Goal: Task Accomplishment & Management: Complete application form

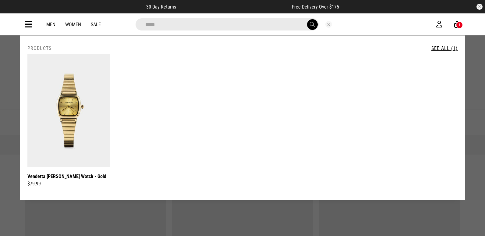
drag, startPoint x: 0, startPoint y: 0, endPoint x: 269, endPoint y: 24, distance: 270.3
click at [269, 24] on input "*****" at bounding box center [227, 24] width 183 height 12
type input "*"
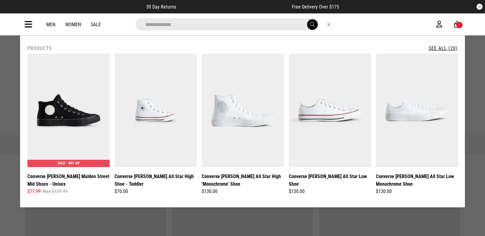
type input "**********"
click at [444, 48] on link "See All (20)" at bounding box center [443, 48] width 29 height 6
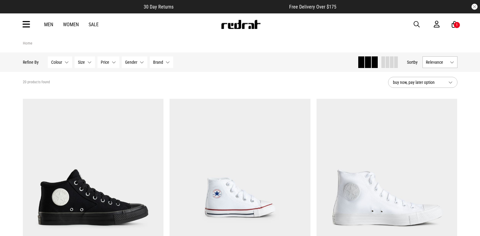
drag, startPoint x: 416, startPoint y: 24, endPoint x: 295, endPoint y: 0, distance: 122.6
click at [416, 23] on span "button" at bounding box center [417, 24] width 6 height 7
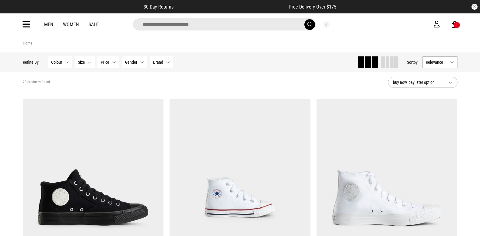
click at [194, 26] on input "search" at bounding box center [224, 24] width 183 height 12
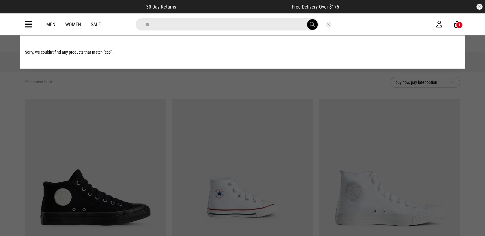
type input "*"
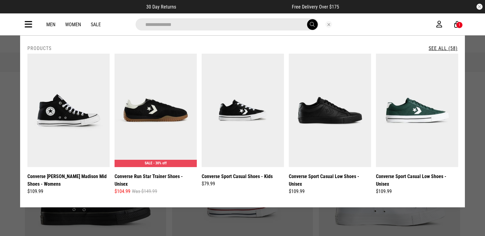
type input "**********"
click at [431, 49] on link "See All (58)" at bounding box center [443, 48] width 29 height 6
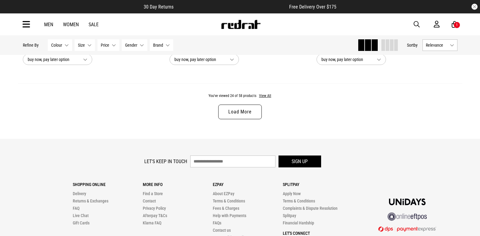
scroll to position [1980, 0]
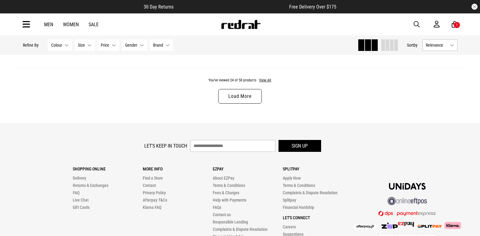
click at [245, 95] on link "Load More" at bounding box center [239, 96] width 43 height 15
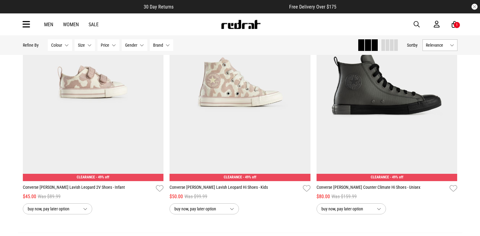
scroll to position [3845, 0]
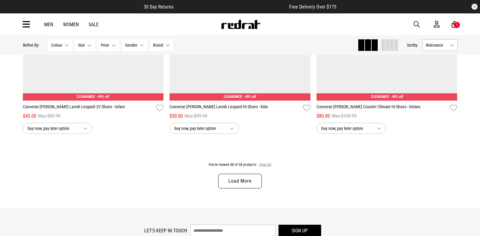
click at [263, 168] on button "View All" at bounding box center [265, 164] width 13 height 5
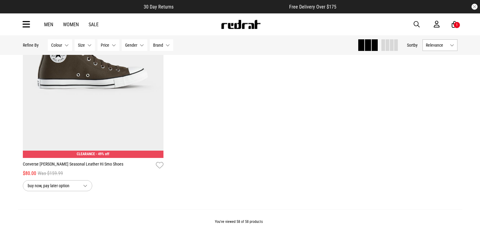
scroll to position [4907, 0]
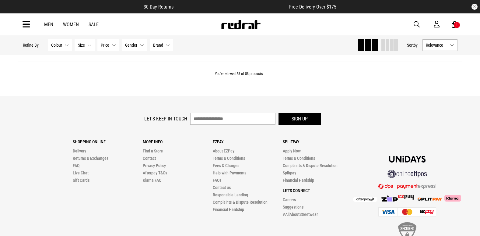
click at [158, 46] on span "Brand" at bounding box center [158, 45] width 10 height 5
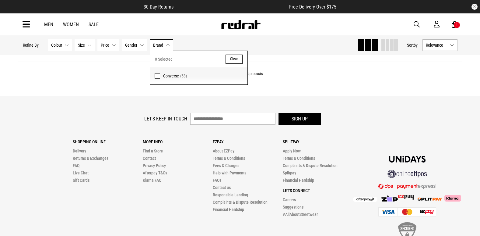
click at [157, 75] on span at bounding box center [157, 75] width 5 height 5
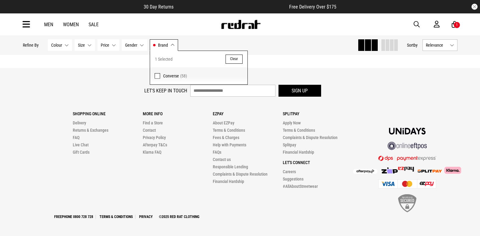
scroll to position [2032, 0]
click at [58, 46] on span "Colour" at bounding box center [56, 45] width 11 height 5
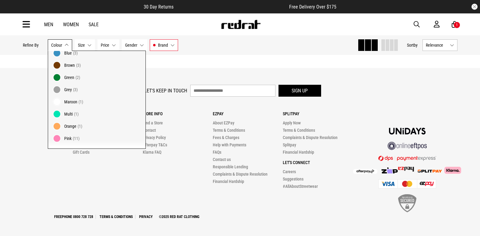
scroll to position [83, 0]
click at [61, 126] on label "White (9)" at bounding box center [96, 127] width 97 height 12
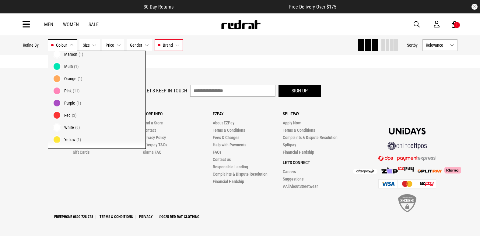
click at [55, 126] on span at bounding box center [57, 127] width 9 height 9
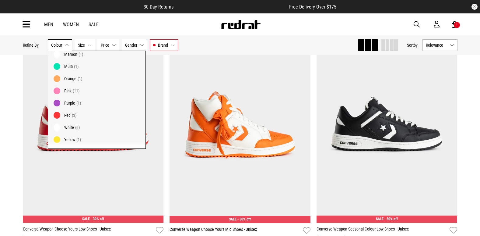
click at [271, 45] on div "Hide Refine s Refine By Filters Colour None selected Colour 0 Selected Clear Bl…" at bounding box center [188, 44] width 330 height 13
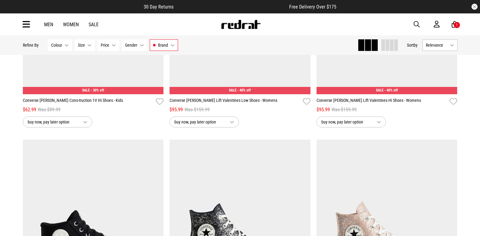
scroll to position [3040, 0]
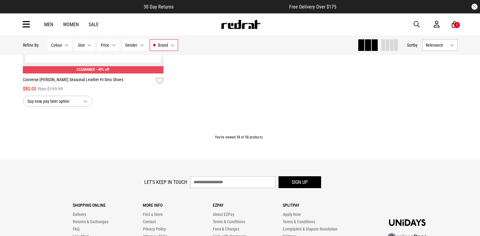
scroll to position [4766, 0]
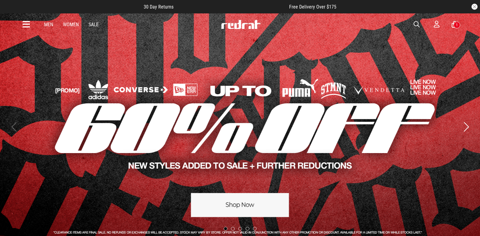
drag, startPoint x: 416, startPoint y: 24, endPoint x: 407, endPoint y: 23, distance: 9.2
click at [416, 24] on span "button" at bounding box center [417, 24] width 6 height 7
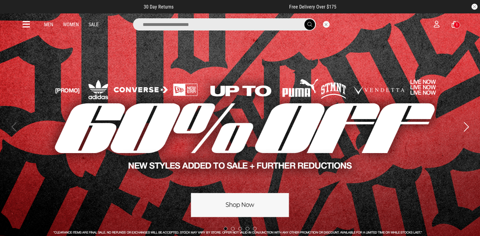
click at [165, 22] on input "search" at bounding box center [224, 24] width 183 height 12
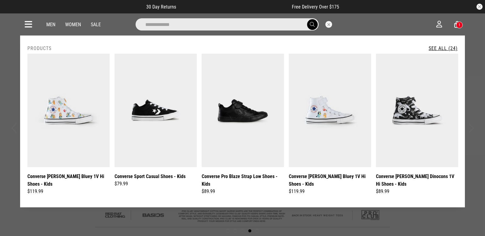
type input "**********"
click at [438, 48] on link "See All (24)" at bounding box center [443, 48] width 29 height 6
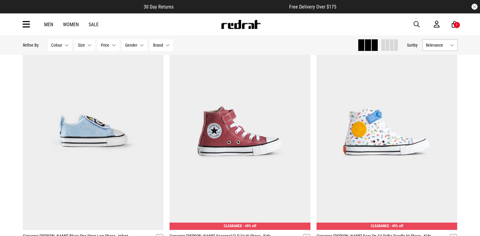
scroll to position [1310, 0]
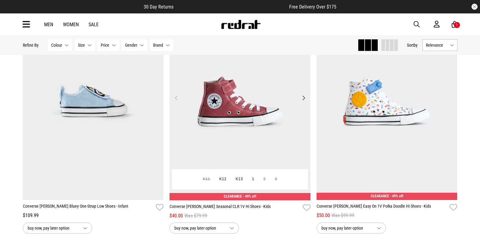
click at [244, 104] on img at bounding box center [240, 101] width 141 height 197
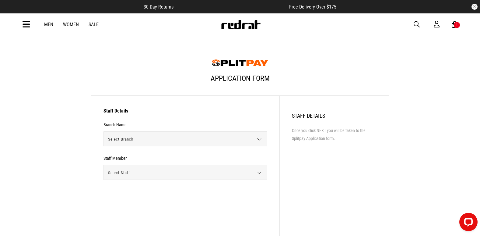
click at [259, 142] on div "Select Branch [GEOGRAPHIC_DATA] [GEOGRAPHIC_DATA] [GEOGRAPHIC_DATA] Head Office…" at bounding box center [186, 138] width 164 height 15
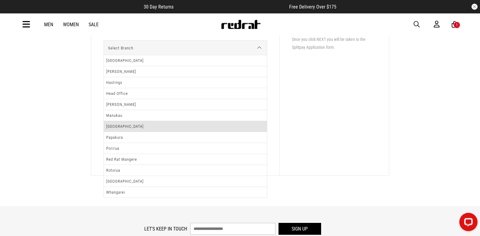
scroll to position [91, 0]
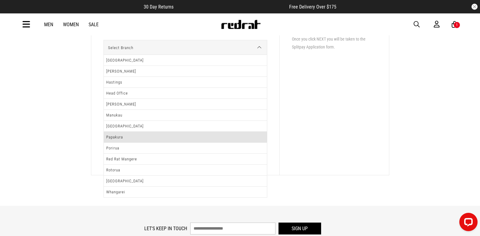
click at [161, 139] on li "Papakura" at bounding box center [185, 137] width 163 height 11
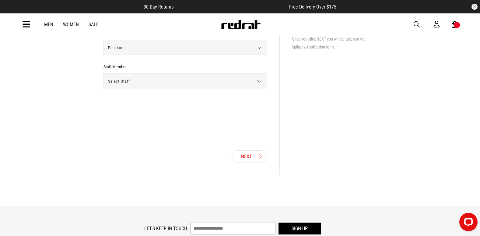
click at [258, 83] on div "Select Staff [PERSON_NAME] Avau [PERSON_NAME] [PERSON_NAME] [PERSON_NAME] [PERS…" at bounding box center [186, 80] width 164 height 15
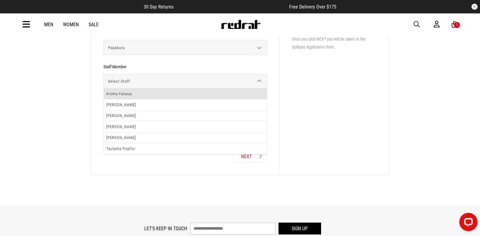
click at [189, 95] on li "Aroma Fanaua" at bounding box center [185, 93] width 163 height 11
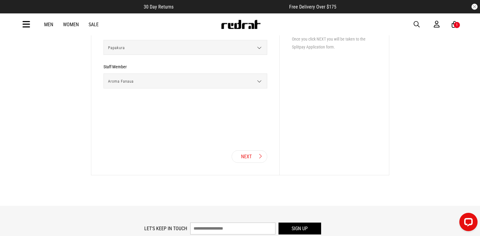
click at [260, 156] on icon at bounding box center [260, 156] width 3 height 6
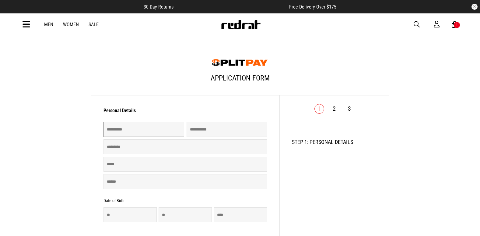
click at [158, 133] on input "text" at bounding box center [144, 129] width 81 height 15
type input "*****"
click at [130, 146] on input "text" at bounding box center [186, 146] width 164 height 15
type input "****"
click at [116, 168] on input "text" at bounding box center [186, 164] width 164 height 15
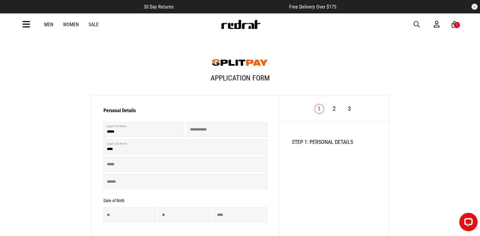
click at [80, 176] on main "Application Form Personal Details 1/3 ***** Invalid Name Invalid Name **** Inva…" at bounding box center [240, 180] width 480 height 360
click at [115, 167] on input "text" at bounding box center [186, 164] width 164 height 15
type input "*"
type input "**********"
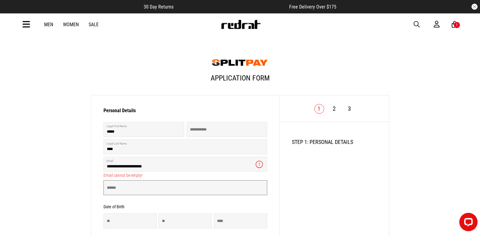
click at [130, 196] on form "**********" at bounding box center [186, 219] width 164 height 222
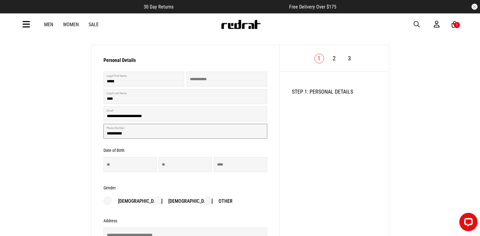
scroll to position [61, 0]
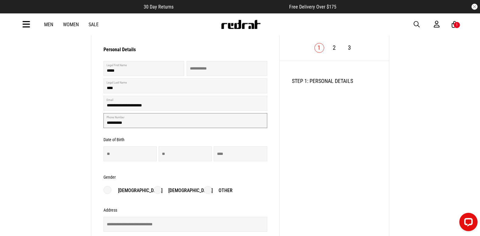
type input "**********"
click at [116, 157] on input "number" at bounding box center [130, 153] width 53 height 15
type input "**"
click at [165, 152] on input "number" at bounding box center [185, 153] width 53 height 15
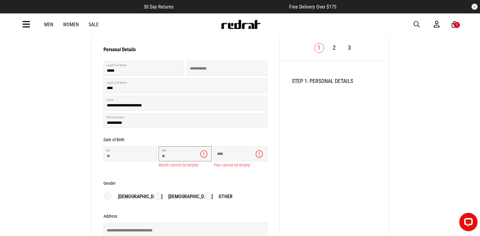
type input "**"
click at [230, 155] on input "number" at bounding box center [240, 153] width 53 height 15
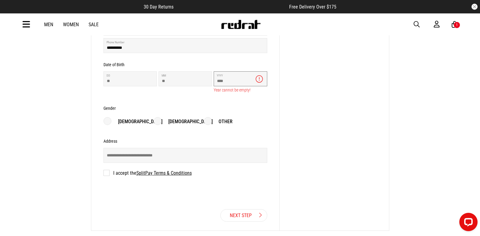
scroll to position [152, 0]
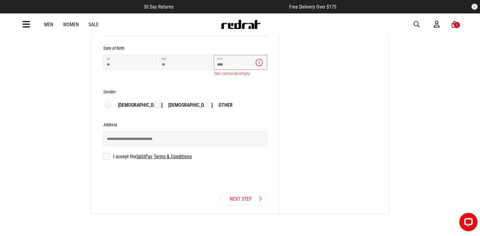
type input "****"
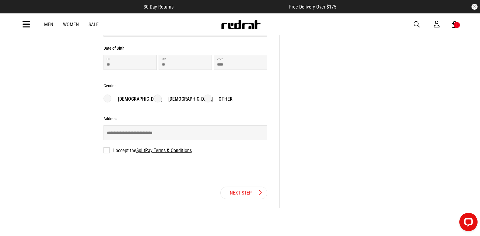
click at [157, 107] on form "**********" at bounding box center [186, 63] width 164 height 216
click at [158, 101] on label "Female" at bounding box center [183, 98] width 59 height 7
click at [136, 135] on input "text" at bounding box center [186, 132] width 164 height 15
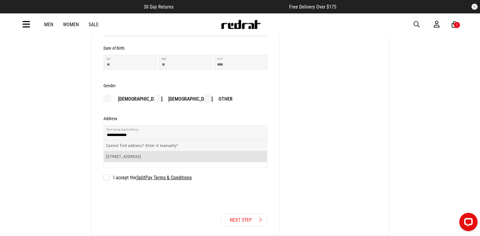
click at [123, 157] on li "51 Smiths Avenue, Papakura 2110" at bounding box center [185, 156] width 163 height 11
type input "**********"
type input "**"
type input "**********"
type input "********"
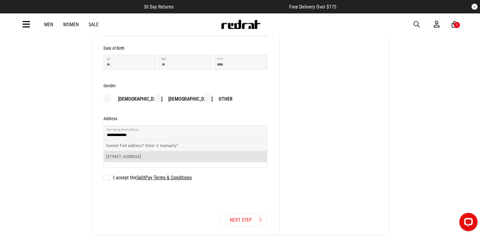
type input "********"
type input "****"
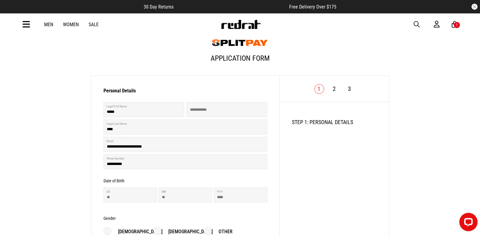
scroll to position [30, 0]
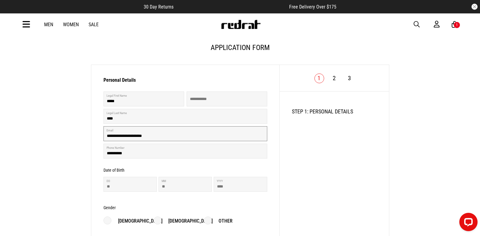
click at [107, 138] on input "**********" at bounding box center [186, 133] width 164 height 15
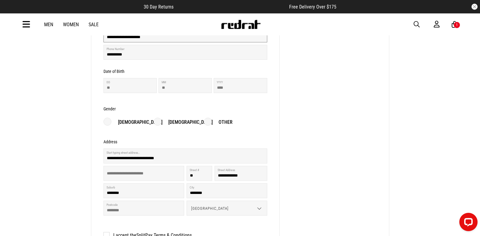
scroll to position [183, 0]
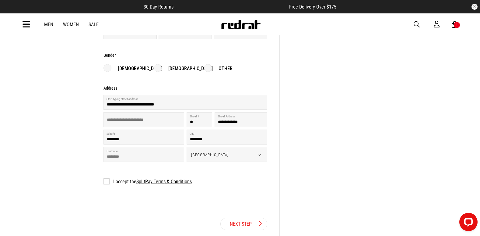
type input "**********"
click at [107, 184] on label "I accept the SplitPay Terms & Conditions" at bounding box center [148, 181] width 88 height 6
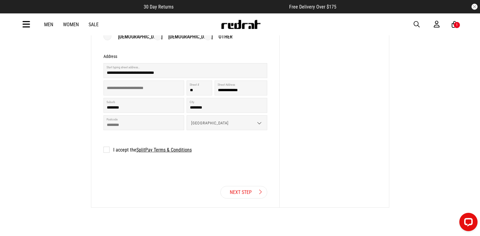
scroll to position [244, 0]
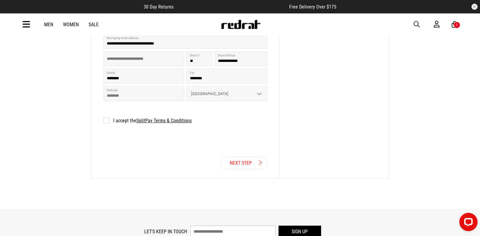
click at [241, 165] on link "Next Step" at bounding box center [244, 163] width 47 height 12
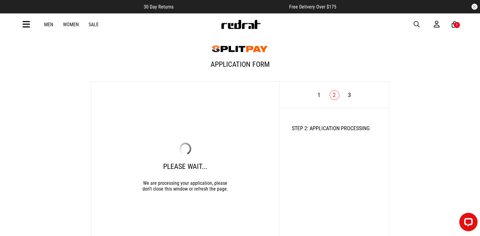
scroll to position [9, 0]
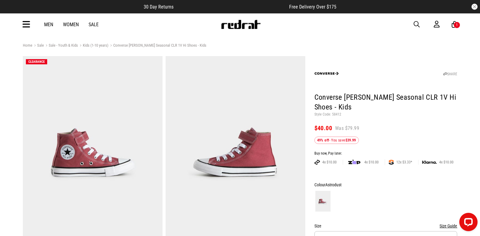
drag, startPoint x: 417, startPoint y: 25, endPoint x: 414, endPoint y: 24, distance: 3.2
click at [417, 25] on span "button" at bounding box center [417, 24] width 6 height 7
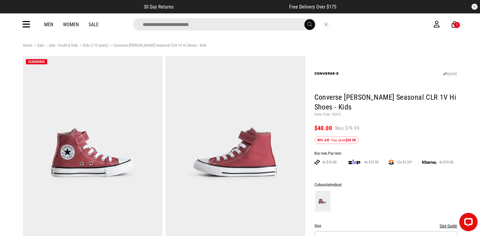
click at [149, 27] on input "search" at bounding box center [224, 24] width 183 height 12
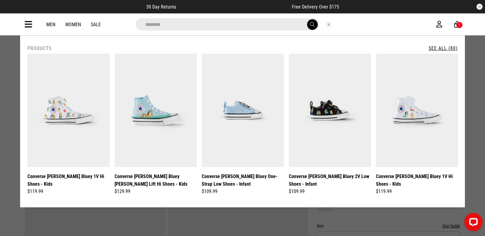
type input "********"
click at [430, 48] on link "See All (80)" at bounding box center [443, 48] width 29 height 6
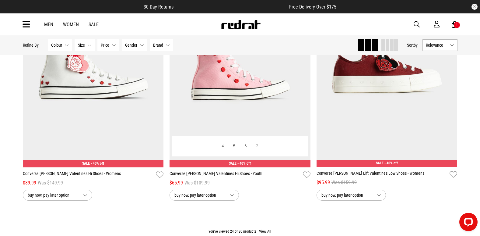
scroll to position [1763, 0]
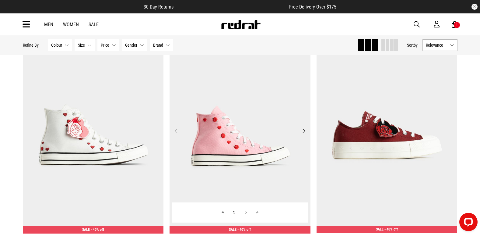
click at [237, 136] on img at bounding box center [240, 134] width 141 height 197
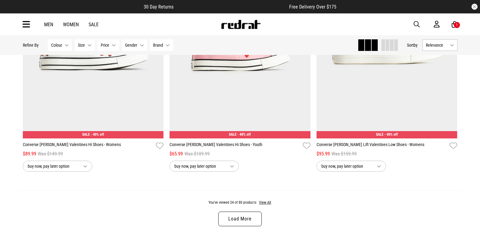
scroll to position [2000, 0]
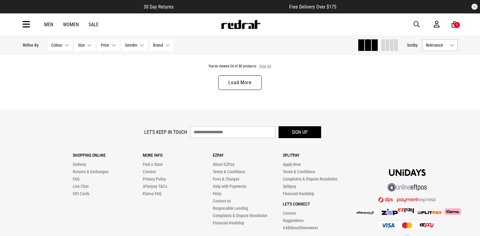
click at [263, 67] on button "View All" at bounding box center [265, 66] width 13 height 5
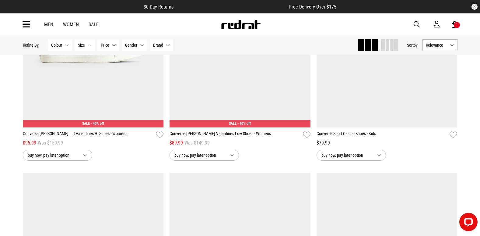
scroll to position [1996, 0]
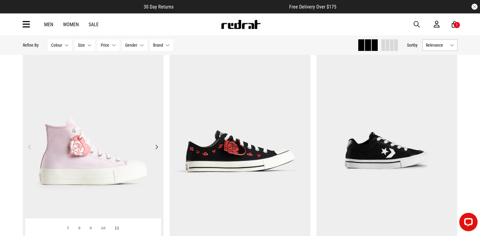
click at [134, 130] on img at bounding box center [93, 150] width 141 height 197
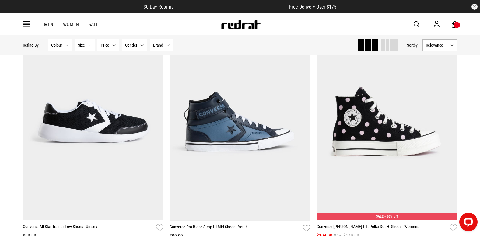
scroll to position [853, 0]
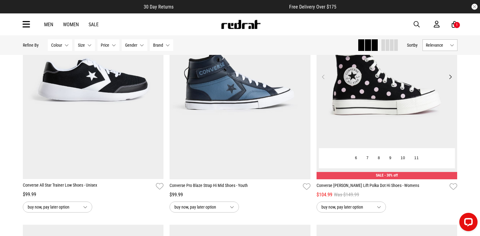
click at [393, 118] on img at bounding box center [387, 80] width 141 height 197
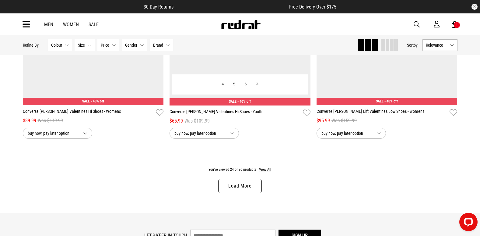
scroll to position [1936, 0]
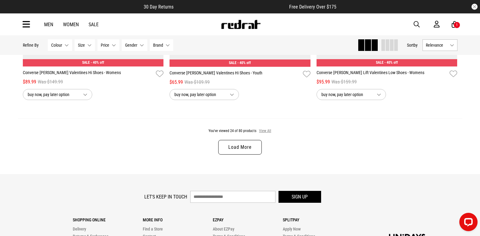
click at [266, 133] on button "View All" at bounding box center [265, 130] width 13 height 5
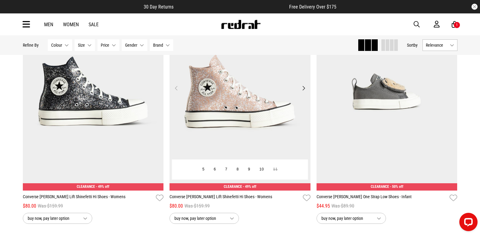
scroll to position [2541, 0]
click at [260, 118] on img at bounding box center [240, 91] width 141 height 197
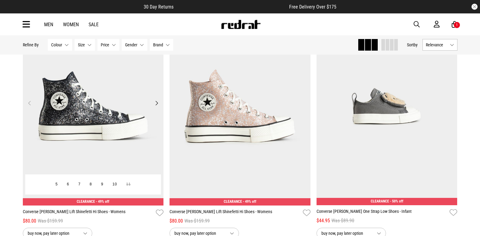
click at [115, 94] on img at bounding box center [93, 106] width 141 height 197
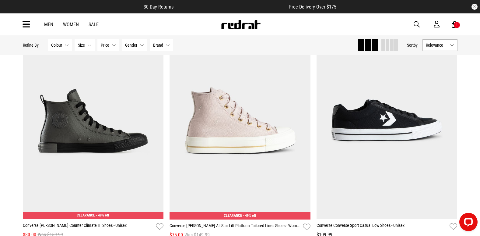
scroll to position [1824, 0]
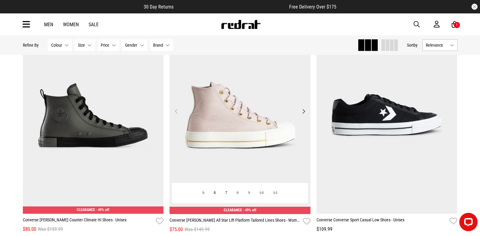
click at [241, 112] on img at bounding box center [240, 114] width 141 height 197
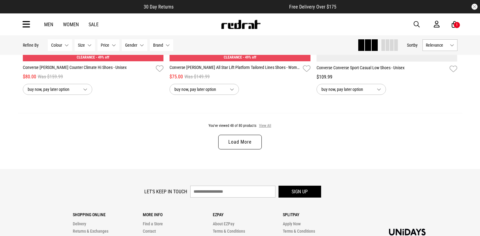
click at [263, 129] on button "View All" at bounding box center [265, 125] width 13 height 5
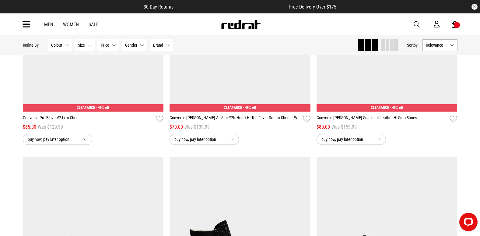
scroll to position [2615, 0]
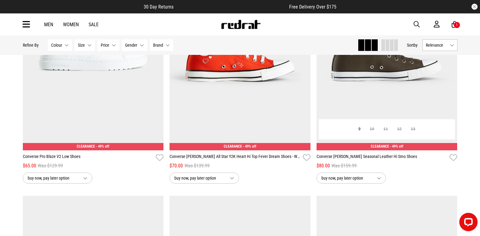
click at [383, 79] on img at bounding box center [387, 51] width 141 height 197
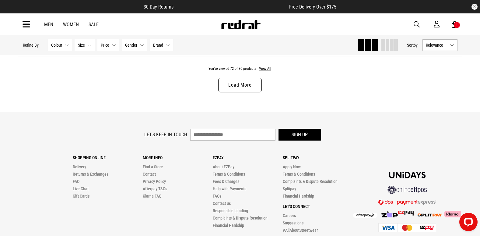
scroll to position [2041, 0]
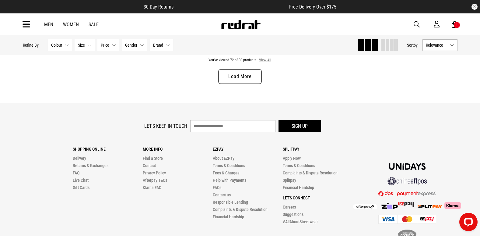
click at [264, 61] on button "View All" at bounding box center [265, 60] width 13 height 5
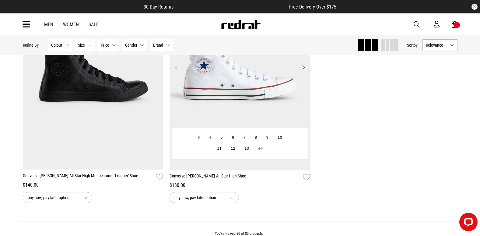
scroll to position [2498, 0]
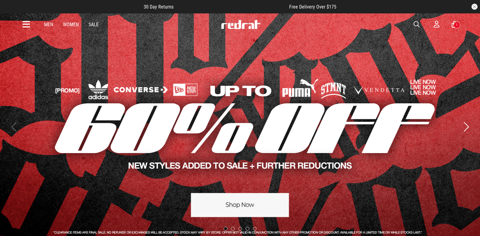
click at [418, 26] on span "button" at bounding box center [417, 24] width 6 height 7
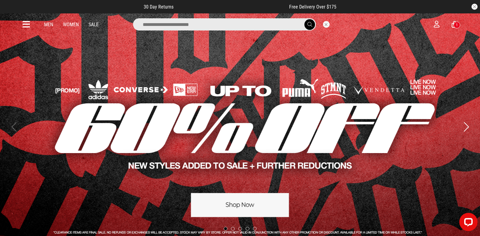
click at [172, 21] on input "search" at bounding box center [224, 24] width 183 height 12
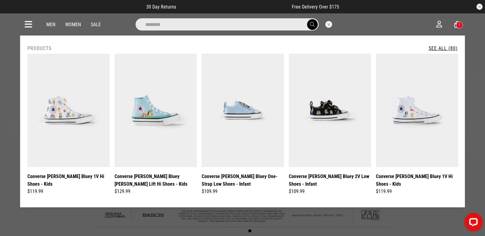
type input "********"
click at [441, 47] on link "See All (80)" at bounding box center [443, 48] width 29 height 6
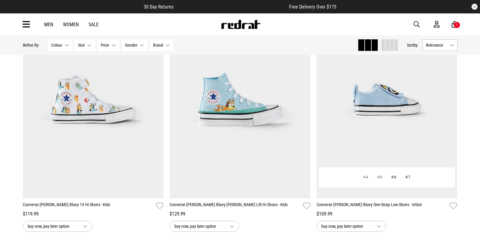
scroll to position [122, 0]
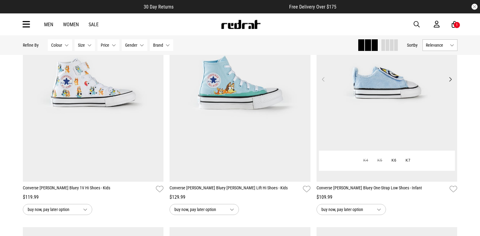
click at [413, 108] on img at bounding box center [387, 82] width 141 height 197
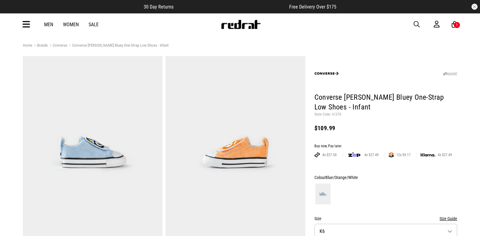
click at [289, 162] on img at bounding box center [236, 152] width 140 height 193
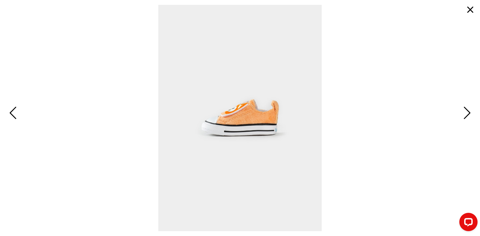
click at [472, 114] on button "Next" at bounding box center [466, 113] width 13 height 18
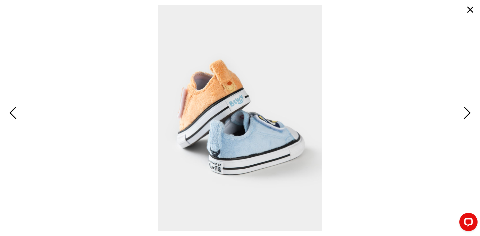
click at [470, 109] on span "Next" at bounding box center [466, 113] width 9 height 18
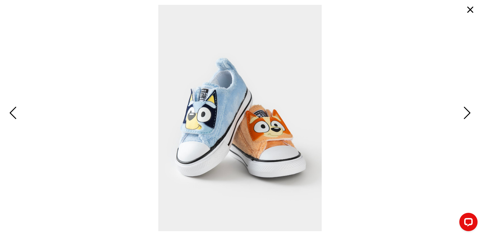
click at [460, 104] on button "Next" at bounding box center [466, 113] width 13 height 18
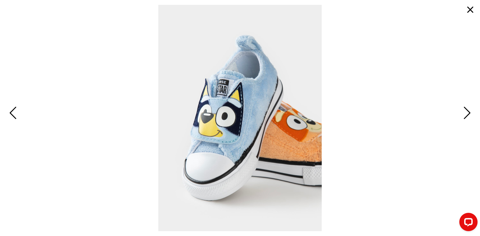
drag, startPoint x: 308, startPoint y: 200, endPoint x: 299, endPoint y: 194, distance: 10.1
click at [306, 200] on img at bounding box center [240, 118] width 164 height 226
click at [472, 6] on button "button" at bounding box center [470, 9] width 15 height 15
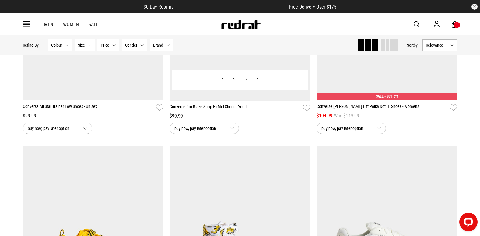
scroll to position [810, 0]
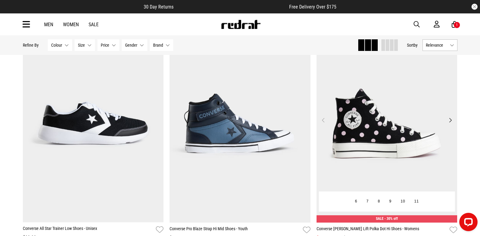
click at [374, 137] on img at bounding box center [387, 123] width 141 height 197
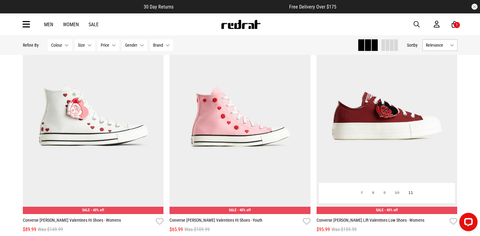
scroll to position [1863, 0]
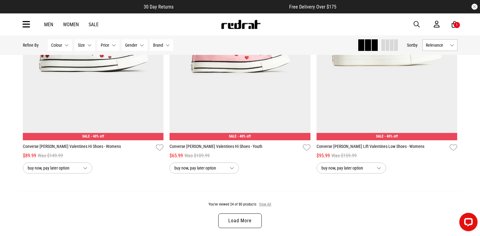
click at [267, 205] on button "View All" at bounding box center [265, 204] width 13 height 5
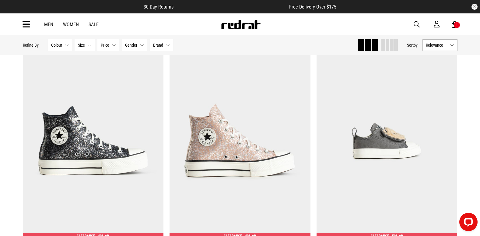
scroll to position [2502, 0]
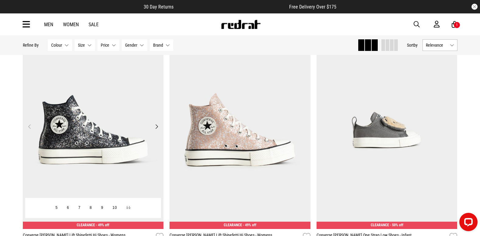
click at [108, 156] on img at bounding box center [93, 129] width 141 height 197
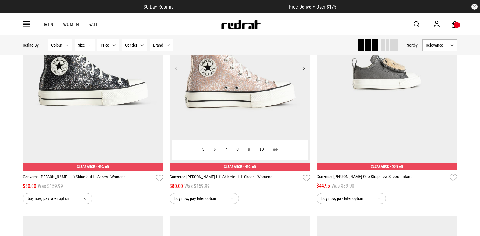
click at [255, 94] on img at bounding box center [240, 71] width 141 height 197
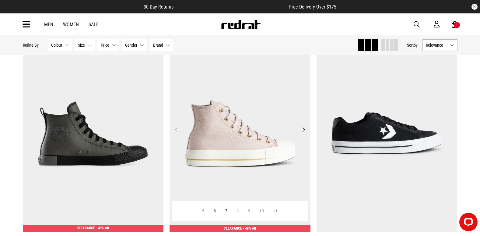
scroll to position [1841, 0]
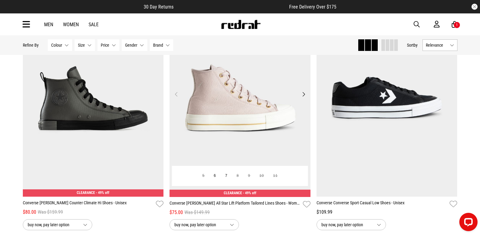
click at [234, 108] on img at bounding box center [240, 97] width 141 height 197
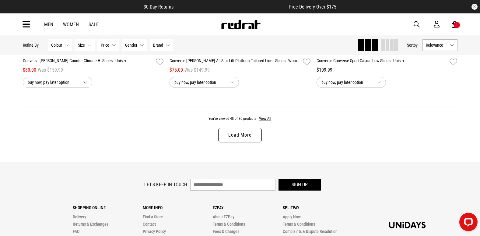
scroll to position [1992, 0]
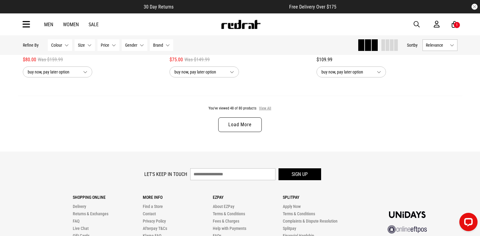
click at [264, 111] on button "View All" at bounding box center [265, 108] width 13 height 5
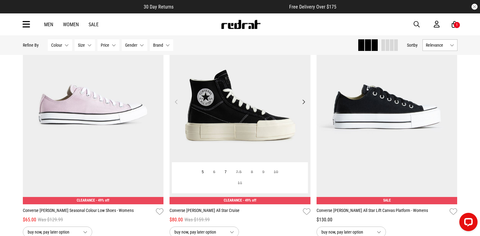
scroll to position [2815, 0]
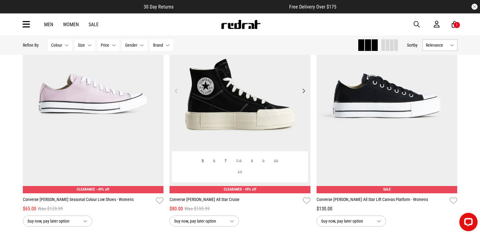
click at [249, 115] on img at bounding box center [240, 94] width 141 height 197
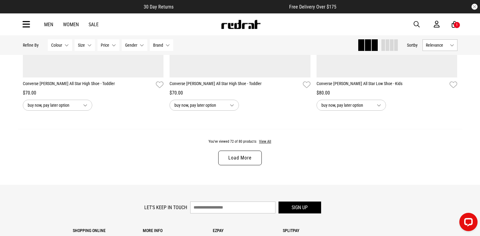
scroll to position [1963, 0]
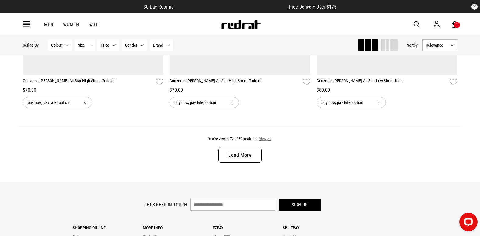
click at [263, 141] on button "View All" at bounding box center [265, 138] width 13 height 5
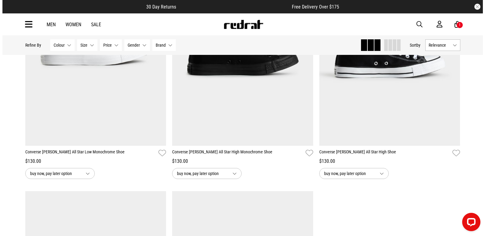
scroll to position [2328, 0]
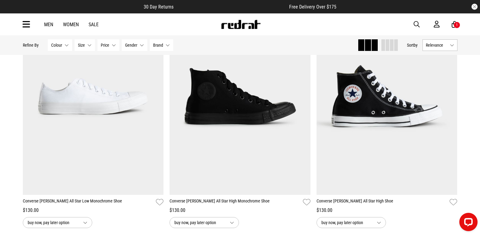
click at [24, 23] on icon at bounding box center [27, 24] width 8 height 10
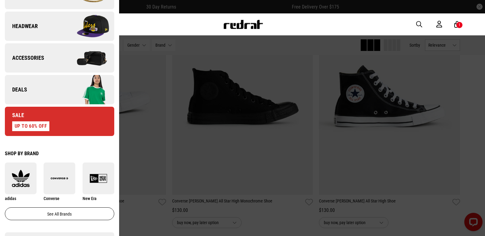
scroll to position [213, 0]
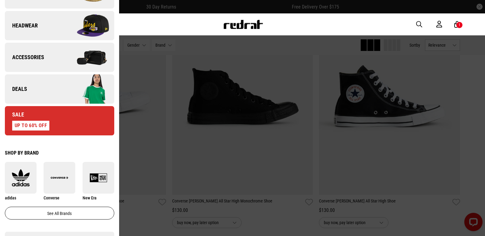
click at [51, 94] on link "Deals" at bounding box center [59, 88] width 109 height 29
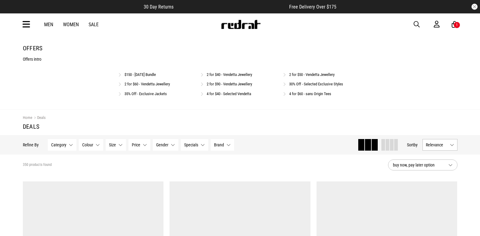
click at [148, 70] on div "Offers Offers intro $150 - Father's Day Bundle 2 for $40 - Vendetta Jewellery 2…" at bounding box center [240, 71] width 445 height 55
click at [148, 74] on link "$150 - [DATE] Bundle" at bounding box center [140, 74] width 31 height 5
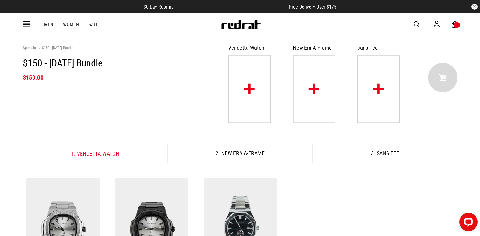
click at [256, 89] on img at bounding box center [249, 89] width 43 height 68
click at [251, 86] on img at bounding box center [249, 89] width 43 height 68
click at [249, 86] on img at bounding box center [249, 89] width 43 height 68
click at [248, 86] on img at bounding box center [249, 89] width 43 height 68
click at [250, 86] on img at bounding box center [249, 89] width 43 height 68
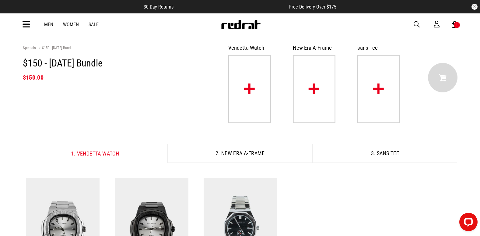
click at [313, 85] on img at bounding box center [314, 89] width 43 height 68
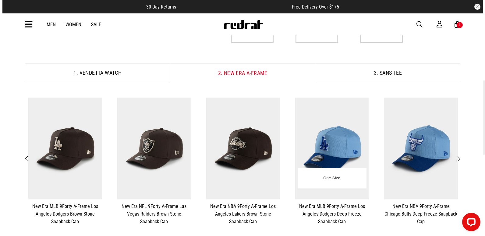
scroll to position [91, 0]
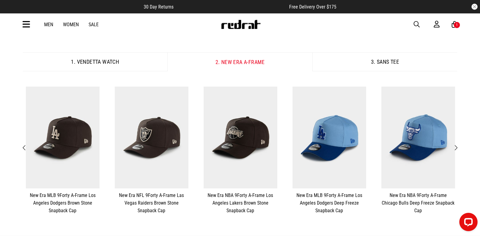
click at [457, 149] on span "Next" at bounding box center [456, 147] width 4 height 7
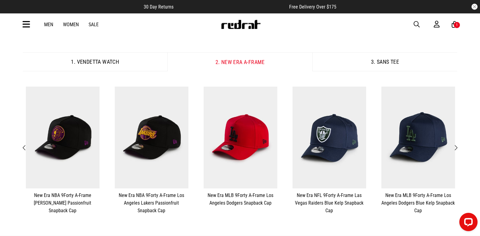
click at [456, 150] on span "Next" at bounding box center [456, 147] width 4 height 7
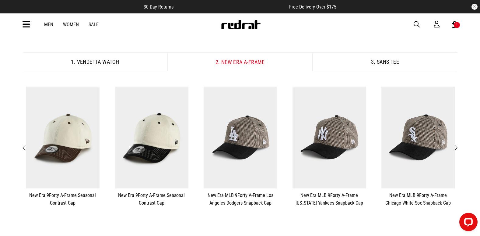
click at [457, 147] on span "Next" at bounding box center [456, 147] width 4 height 7
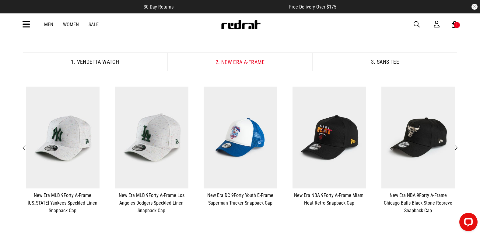
click at [457, 147] on span "Next" at bounding box center [456, 147] width 4 height 7
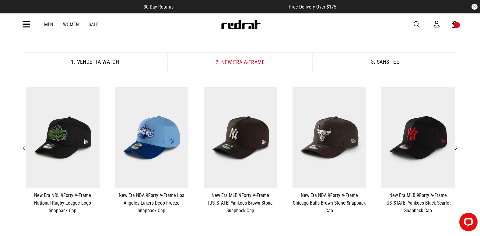
click at [23, 147] on span "Previous" at bounding box center [25, 147] width 4 height 7
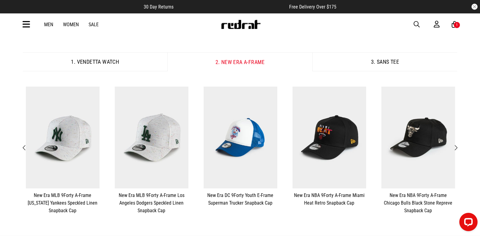
click at [457, 148] on span "Next" at bounding box center [456, 147] width 4 height 7
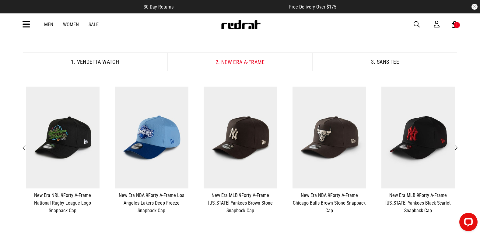
click at [457, 148] on span "Next" at bounding box center [456, 147] width 4 height 7
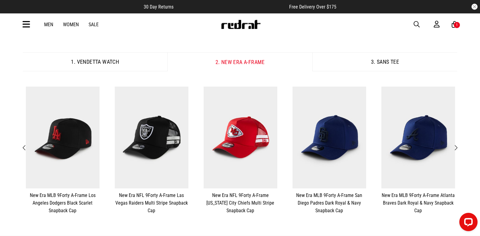
click at [457, 148] on span "Next" at bounding box center [456, 147] width 4 height 7
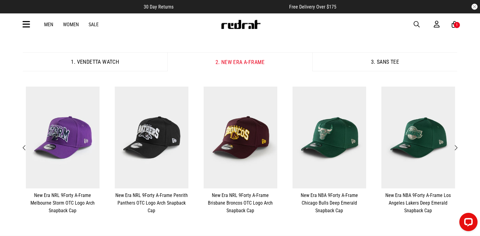
click at [457, 148] on span "Next" at bounding box center [456, 147] width 4 height 7
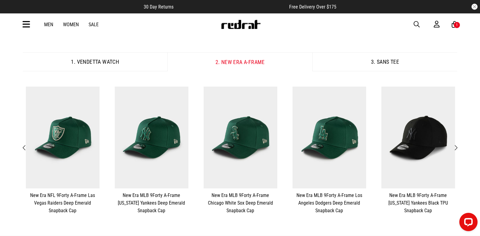
click at [457, 148] on span "Next" at bounding box center [456, 147] width 4 height 7
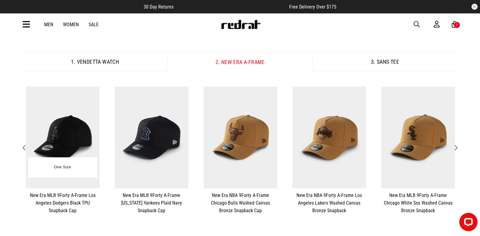
click at [60, 138] on img at bounding box center [63, 138] width 74 height 102
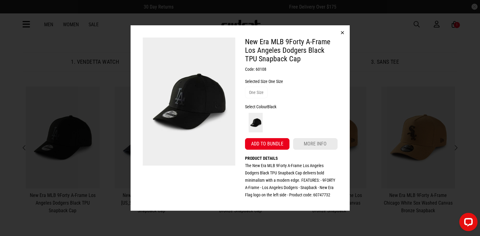
click at [342, 33] on button "button" at bounding box center [342, 32] width 15 height 15
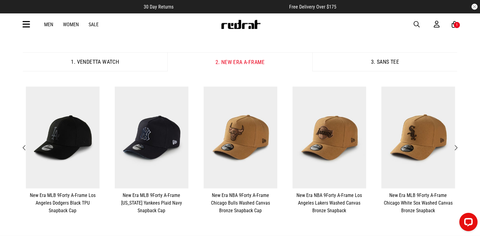
click at [455, 149] on span "Next" at bounding box center [456, 147] width 4 height 7
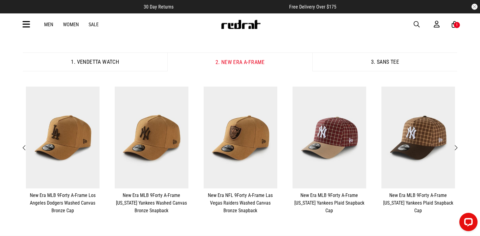
click at [456, 149] on span "Next" at bounding box center [456, 147] width 4 height 7
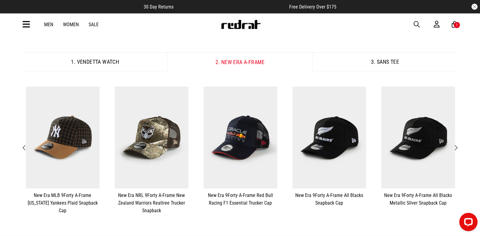
click at [456, 149] on span "Next" at bounding box center [456, 147] width 4 height 7
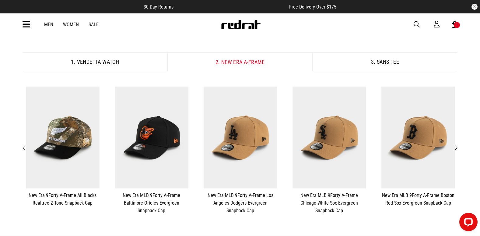
click at [456, 149] on span "Next" at bounding box center [456, 147] width 4 height 7
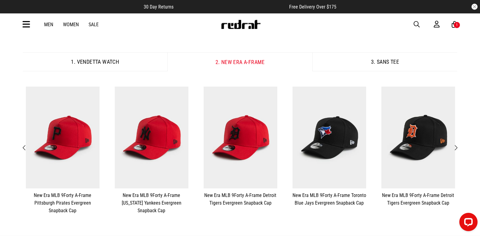
click at [456, 149] on span "Next" at bounding box center [456, 147] width 4 height 7
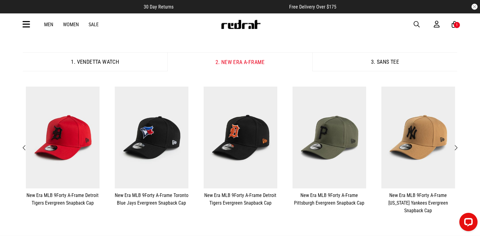
click at [456, 149] on span "Next" at bounding box center [456, 147] width 4 height 7
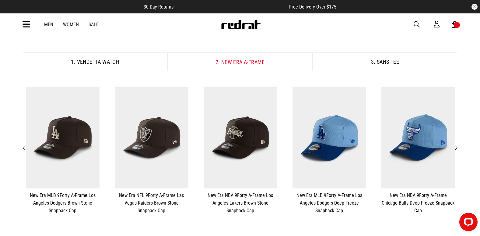
click at [416, 22] on span "button" at bounding box center [417, 24] width 6 height 7
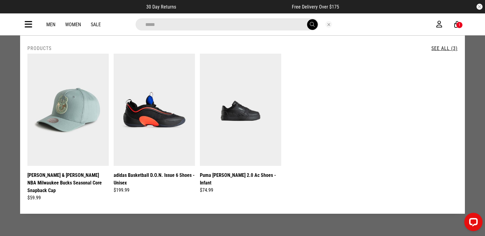
drag, startPoint x: 112, startPoint y: 19, endPoint x: 76, endPoint y: 19, distance: 36.6
click at [76, 19] on div "*****" at bounding box center [237, 24] width 398 height 12
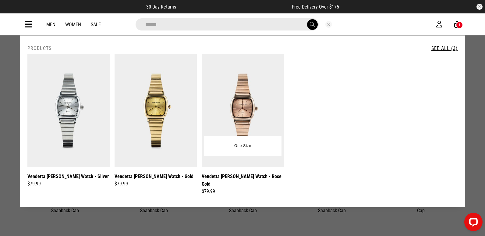
type input "******"
click at [225, 103] on img at bounding box center [243, 110] width 82 height 113
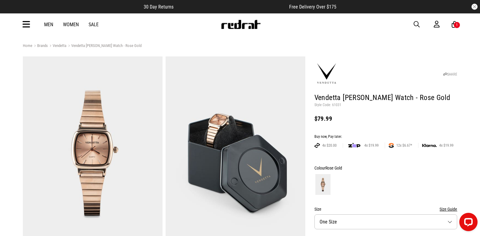
click at [418, 25] on span "button" at bounding box center [417, 24] width 6 height 7
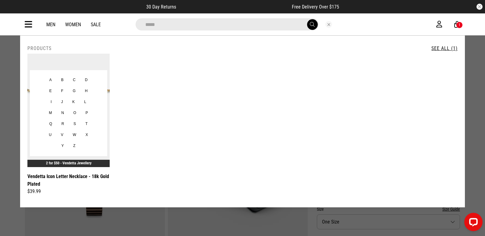
type input "*****"
click at [43, 99] on ul "A B C D E F G H I J K L M N O P Q R S T U V W X Y Z" at bounding box center [68, 113] width 54 height 77
click at [77, 81] on button "C" at bounding box center [74, 80] width 12 height 11
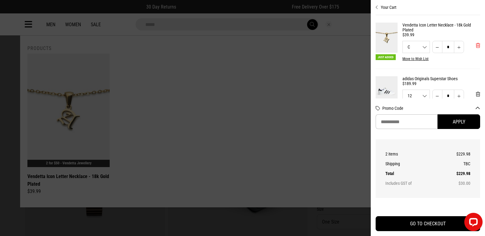
click at [476, 47] on span "'Remove from cart" at bounding box center [478, 46] width 4 height 6
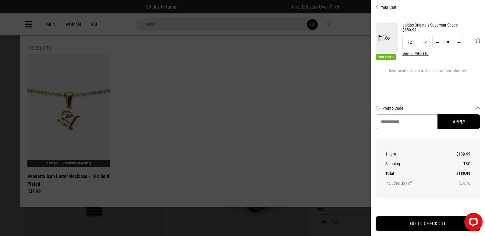
drag, startPoint x: 309, startPoint y: 31, endPoint x: 310, endPoint y: 37, distance: 5.7
click at [310, 36] on div at bounding box center [242, 118] width 485 height 236
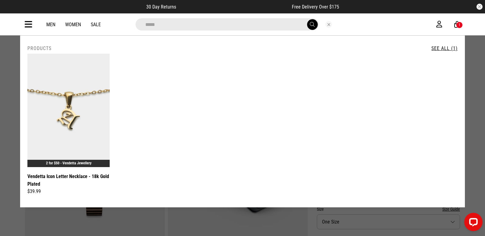
click at [327, 26] on button "Close search" at bounding box center [328, 24] width 7 height 7
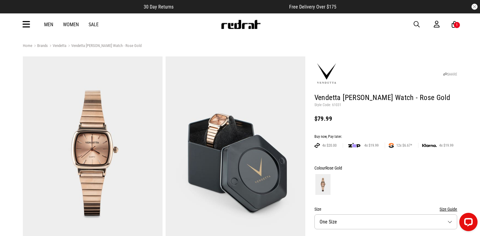
click at [26, 23] on icon at bounding box center [27, 24] width 8 height 10
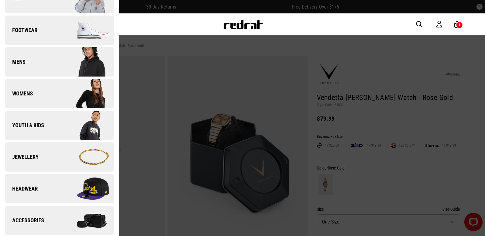
scroll to position [61, 0]
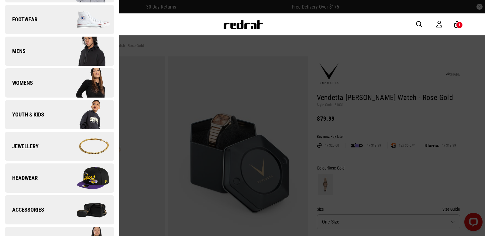
click at [46, 152] on link "Jewellery" at bounding box center [59, 146] width 109 height 29
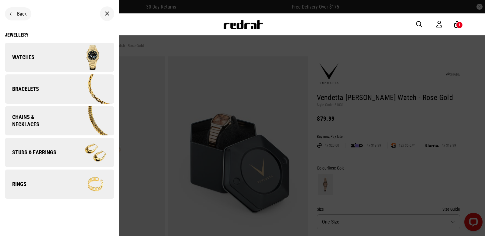
click at [44, 124] on span "Chains & Necklaces" at bounding box center [33, 120] width 56 height 15
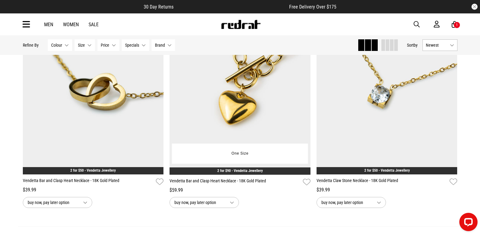
scroll to position [1919, 0]
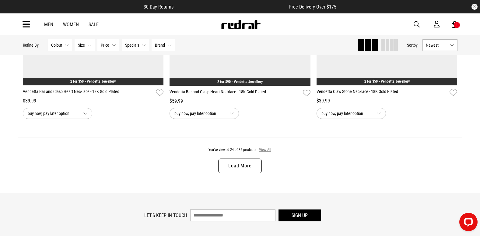
click at [269, 151] on button "View All" at bounding box center [265, 149] width 13 height 5
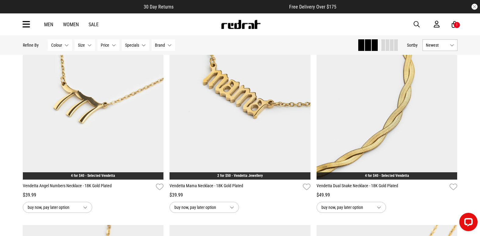
scroll to position [4021, 0]
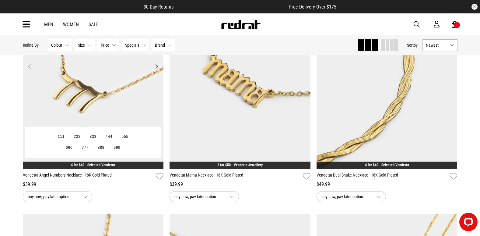
click at [121, 96] on img at bounding box center [93, 69] width 141 height 197
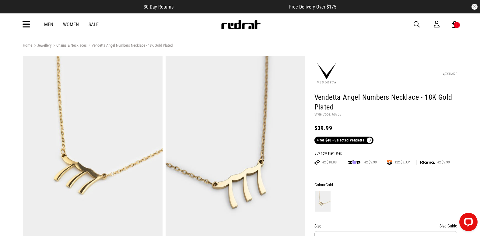
click at [419, 22] on span "button" at bounding box center [417, 24] width 6 height 7
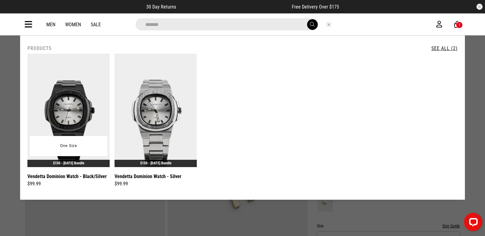
type input "*******"
click at [60, 115] on img at bounding box center [68, 110] width 82 height 113
